Goal: Information Seeking & Learning: Learn about a topic

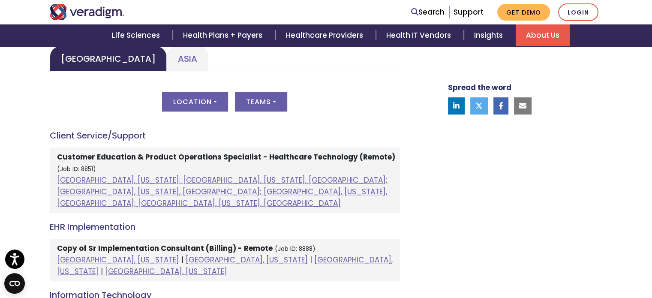
scroll to position [428, 0]
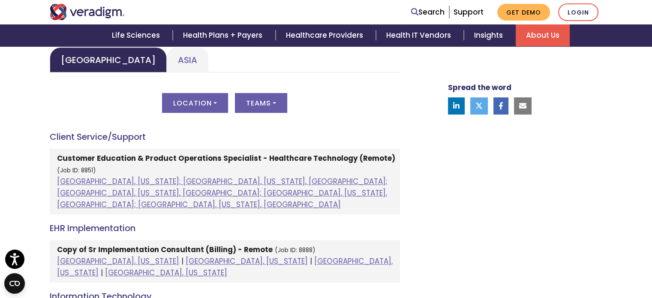
click at [117, 157] on strong "Customer Education & Product Operations Specialist - Healthcare Technology (Rem…" at bounding box center [226, 158] width 338 height 10
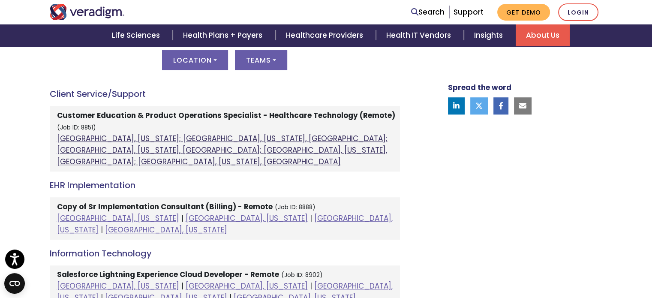
click at [137, 141] on link "[GEOGRAPHIC_DATA], [US_STATE]; [GEOGRAPHIC_DATA], [US_STATE], [GEOGRAPHIC_DATA]…" at bounding box center [222, 149] width 330 height 33
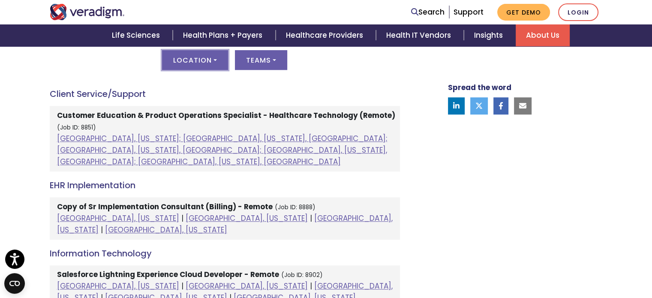
click at [211, 58] on button "Location" at bounding box center [195, 60] width 66 height 20
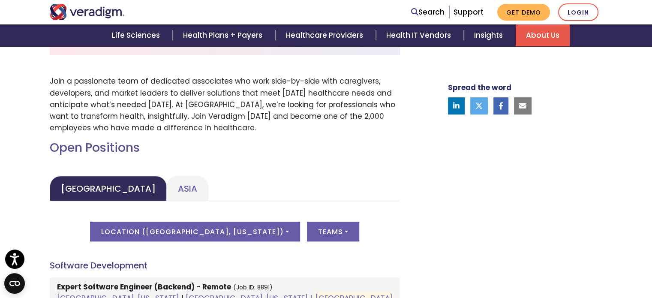
scroll to position [43, 0]
